Goal: Navigation & Orientation: Find specific page/section

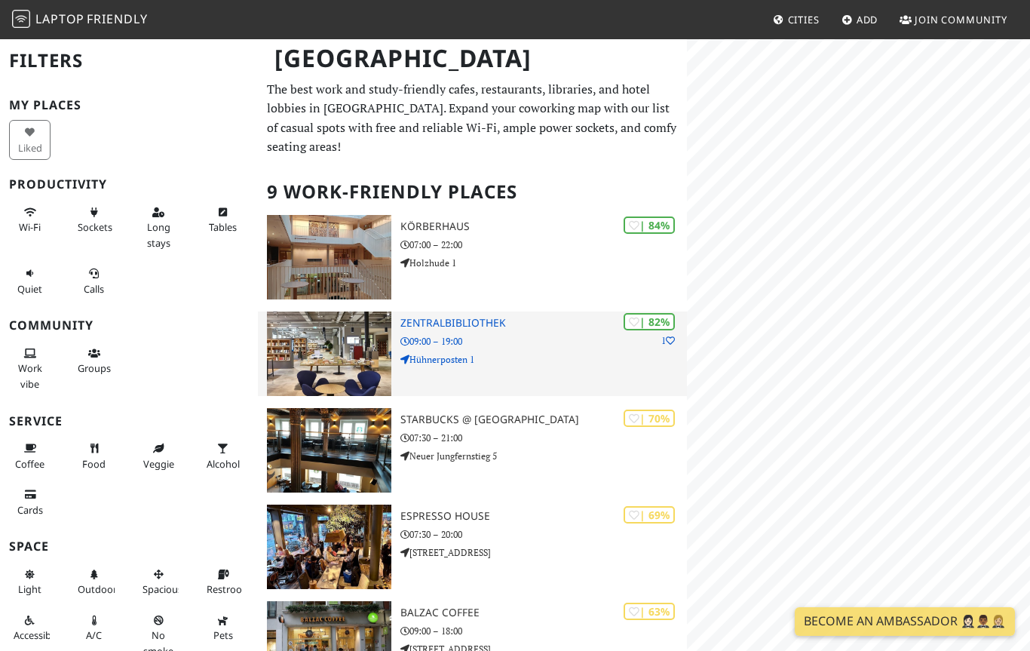
click at [470, 322] on h3 "Zentralbibliothek" at bounding box center [543, 323] width 286 height 13
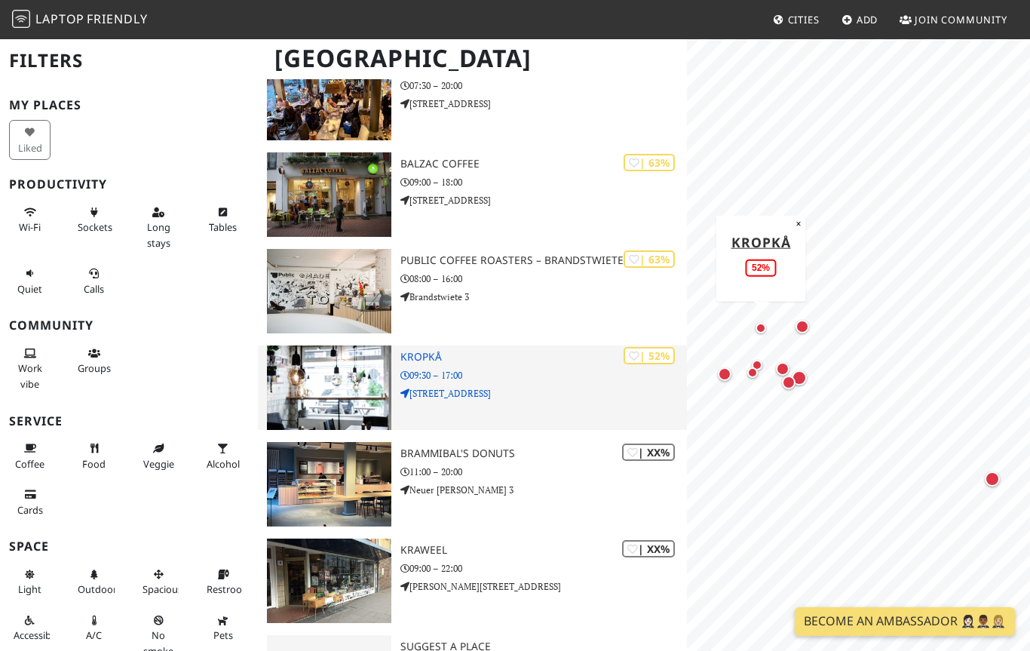
scroll to position [448, 0]
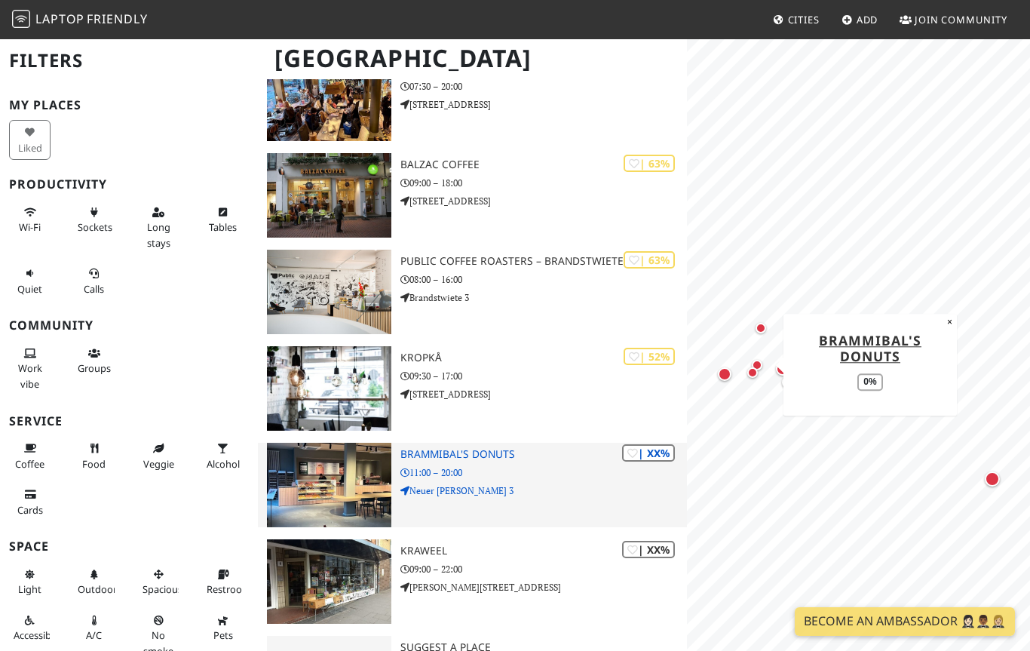
click at [487, 450] on h3 "Brammibal's Donuts" at bounding box center [543, 454] width 286 height 13
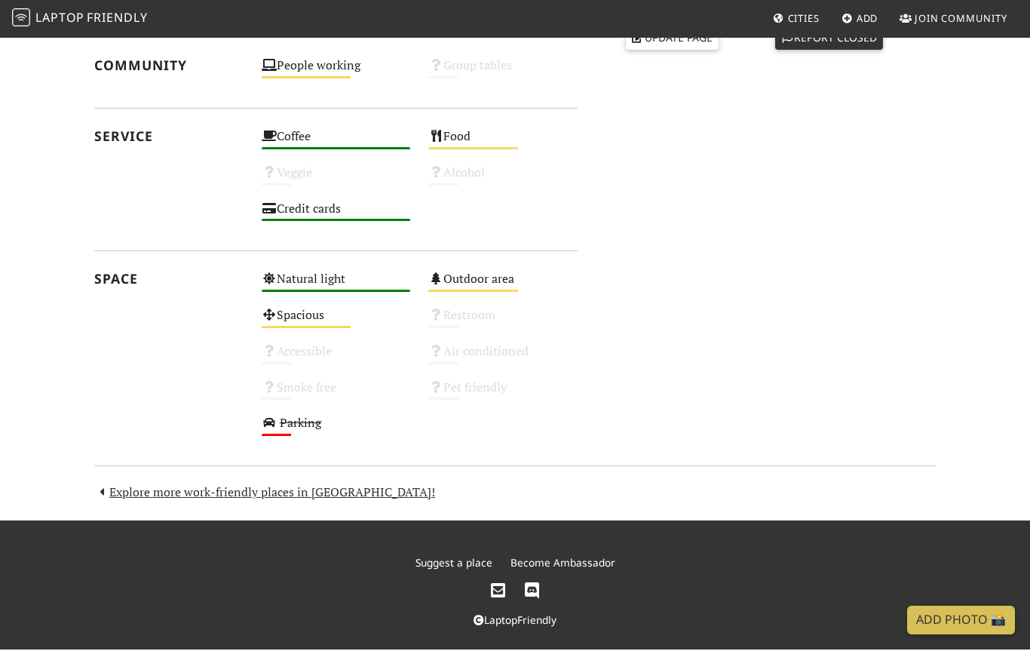
scroll to position [698, 0]
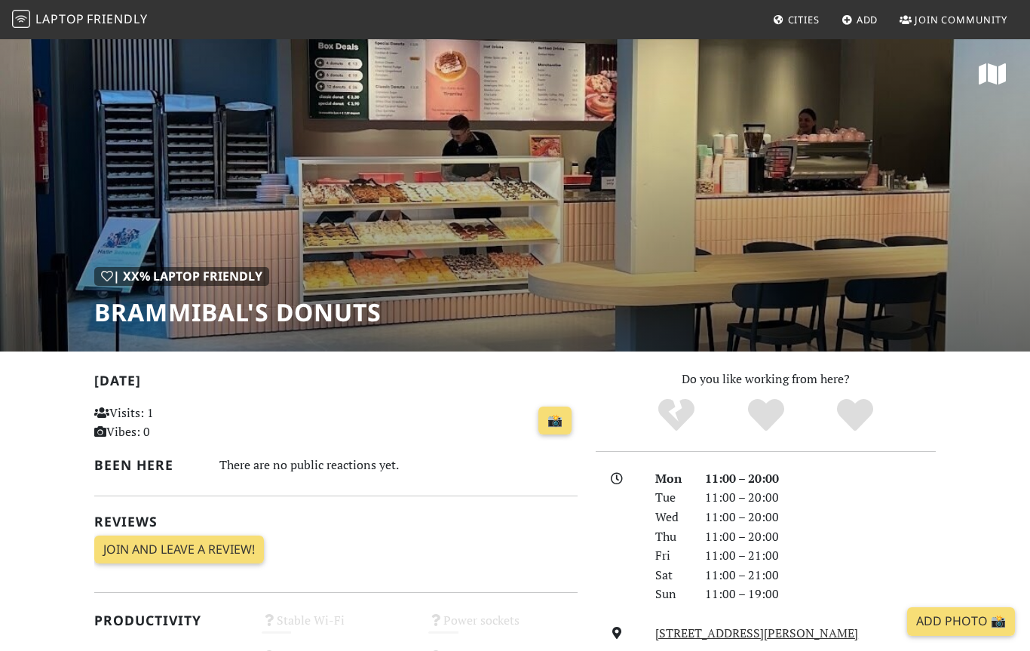
scroll to position [2, 0]
